Goal: Information Seeking & Learning: Learn about a topic

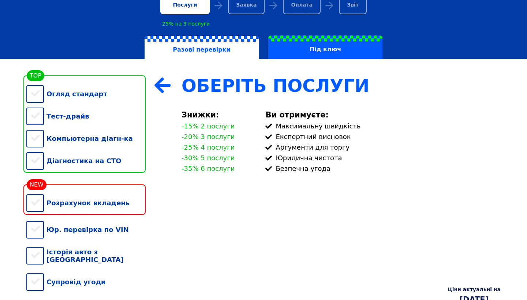
scroll to position [88, 0]
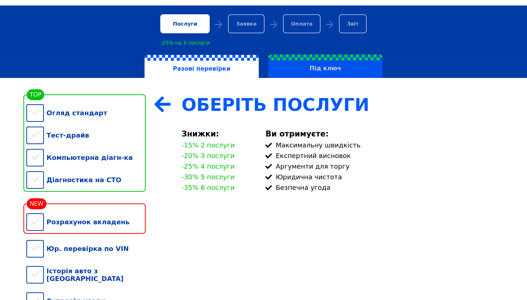
click at [315, 67] on label "Під ключ" at bounding box center [325, 65] width 114 height 23
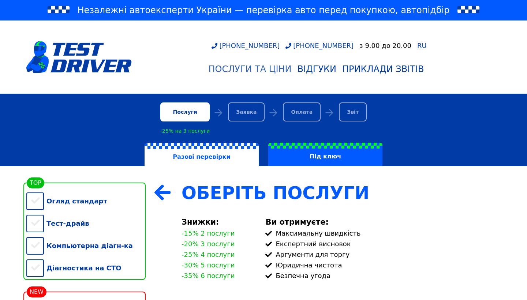
scroll to position [22, 0]
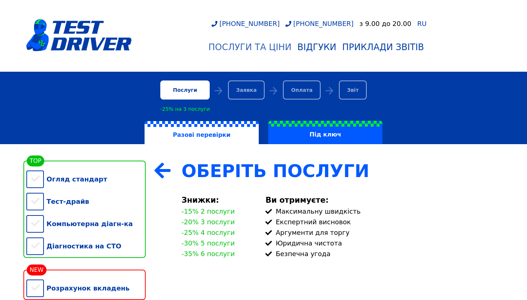
click at [259, 47] on div "Послуги та Ціни" at bounding box center [249, 47] width 83 height 10
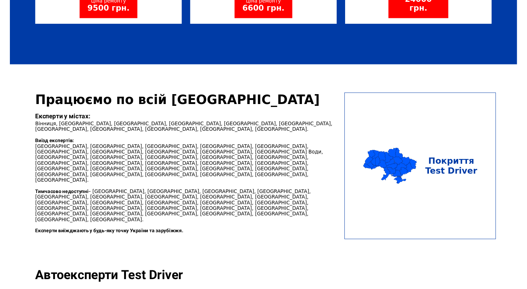
scroll to position [618, 0]
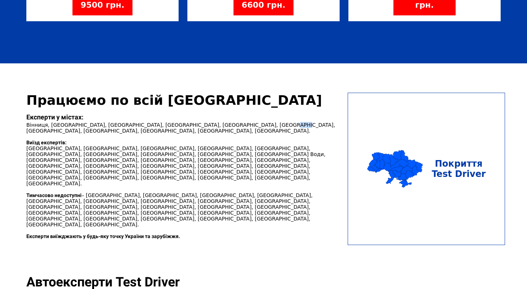
click at [120, 144] on p "Виїзд експертів: [GEOGRAPHIC_DATA], [GEOGRAPHIC_DATA], [GEOGRAPHIC_DATA], [GEOG…" at bounding box center [184, 162] width 317 height 47
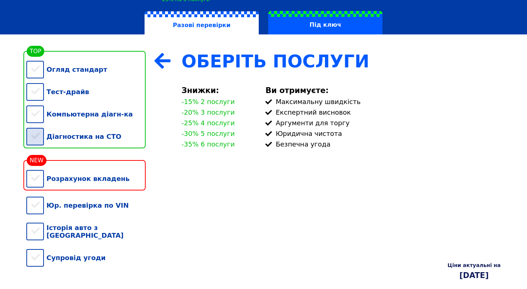
scroll to position [132, 0]
click at [36, 79] on div "Огляд стандарт" at bounding box center [85, 69] width 119 height 22
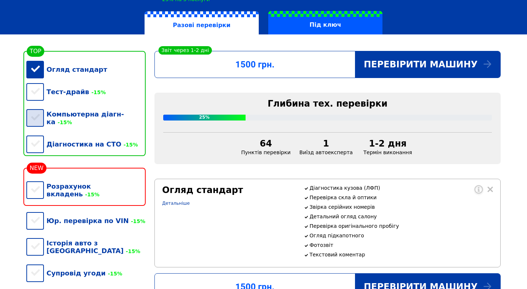
click at [36, 113] on div "Компьютерна діагн-ка -15%" at bounding box center [85, 118] width 119 height 30
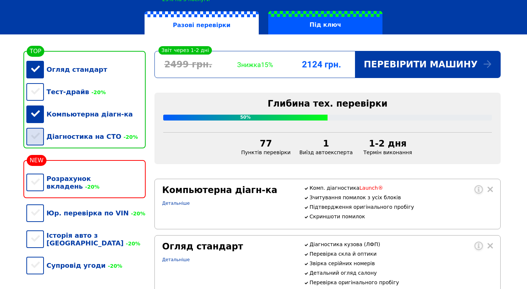
click at [36, 136] on div "Діагностика на СТО -20%" at bounding box center [85, 136] width 119 height 22
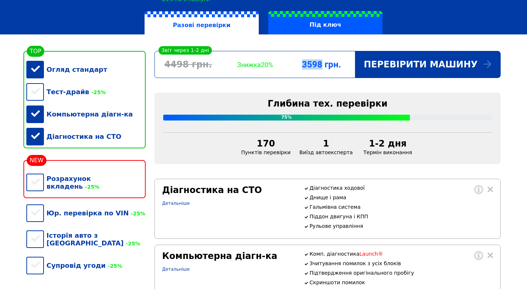
drag, startPoint x: 313, startPoint y: 65, endPoint x: 334, endPoint y: 66, distance: 20.8
click at [334, 66] on div "3598 грн." at bounding box center [321, 64] width 67 height 10
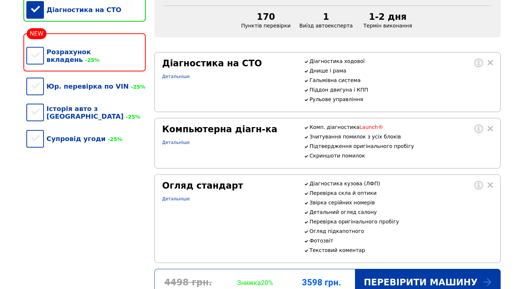
scroll to position [258, 0]
click at [31, 97] on div "Історія авто з [GEOGRAPHIC_DATA] -25%" at bounding box center [85, 112] width 119 height 30
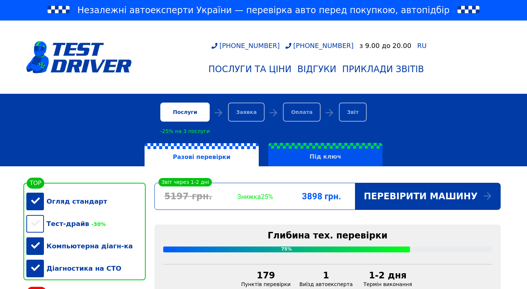
scroll to position [0, 0]
